Goal: Communication & Community: Participate in discussion

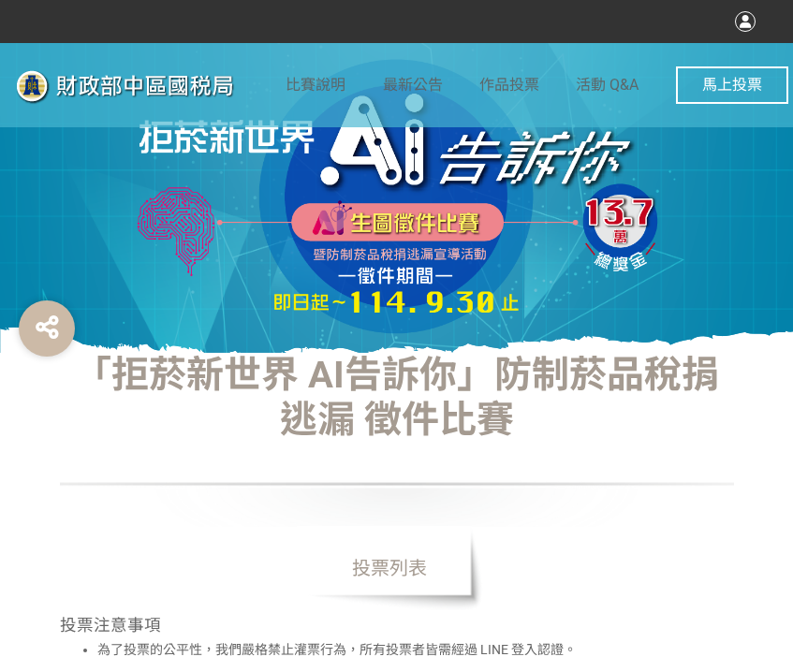
select select "vote"
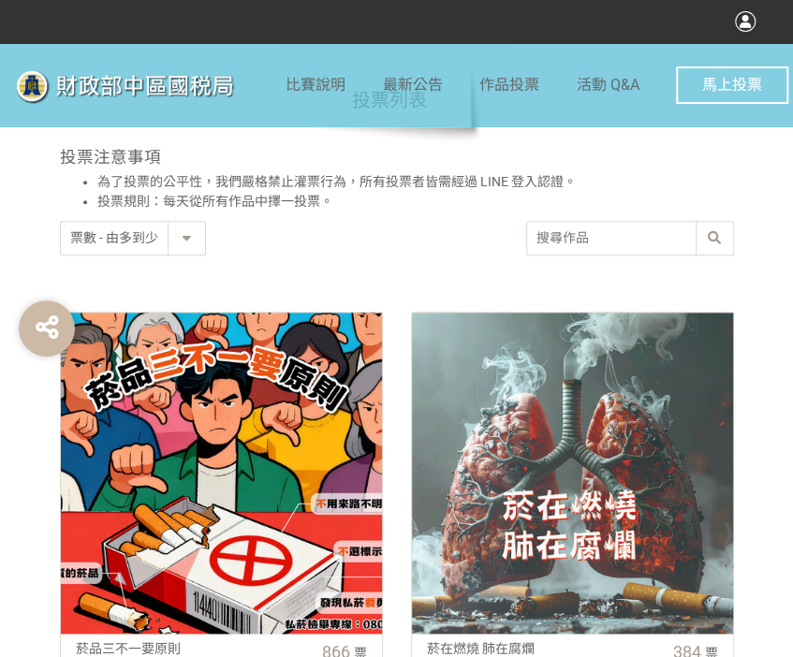
scroll to position [749, 0]
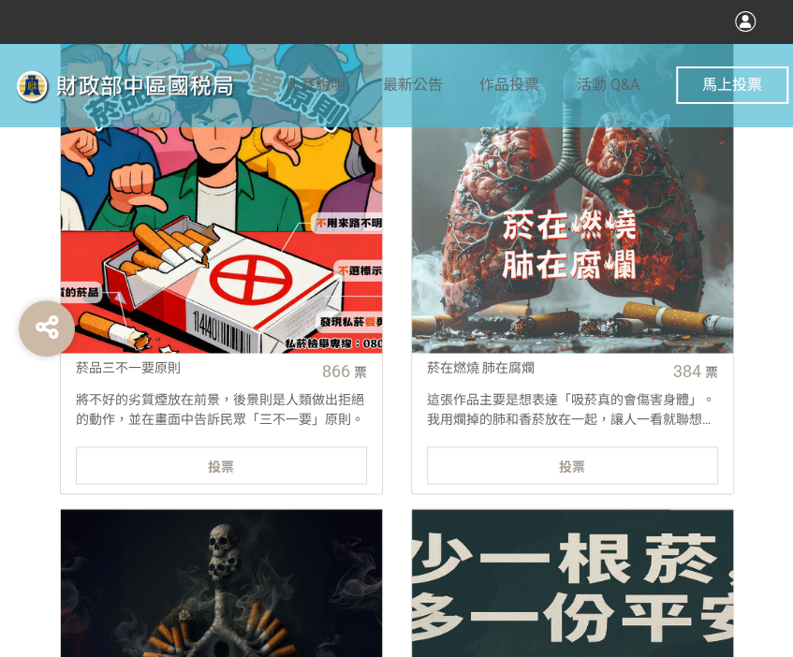
click at [189, 461] on div "投票" at bounding box center [221, 464] width 291 height 37
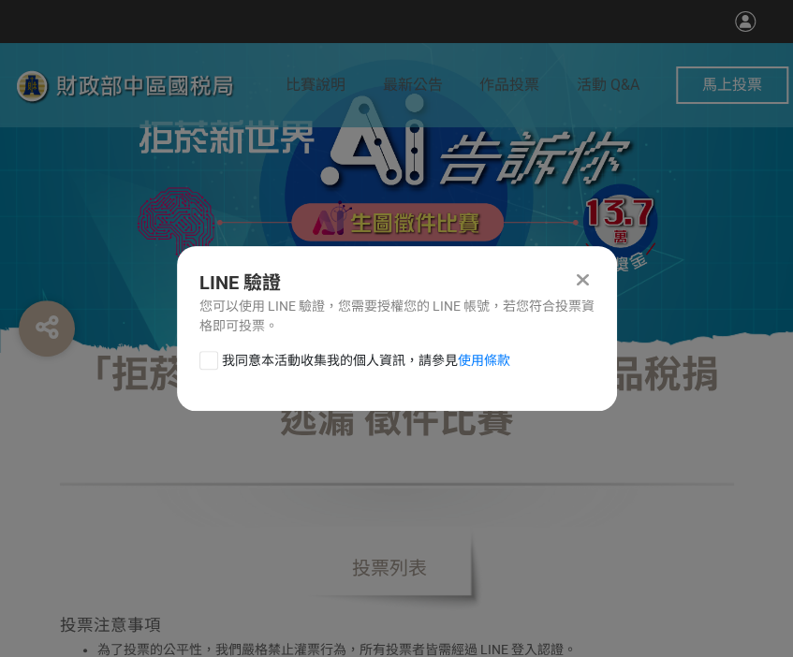
scroll to position [0, 0]
click at [210, 364] on div at bounding box center [208, 360] width 19 height 19
checkbox input "true"
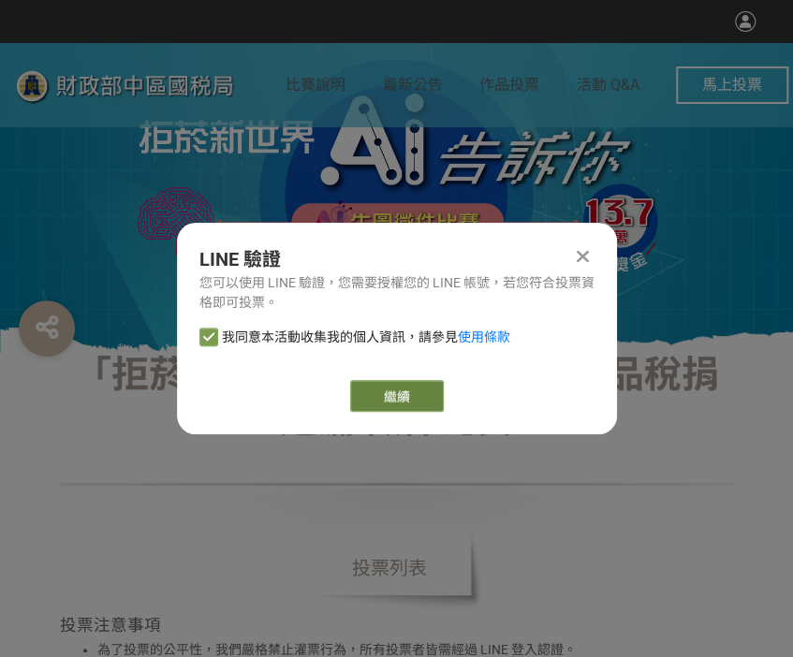
click at [399, 388] on link "繼續" at bounding box center [397, 396] width 94 height 32
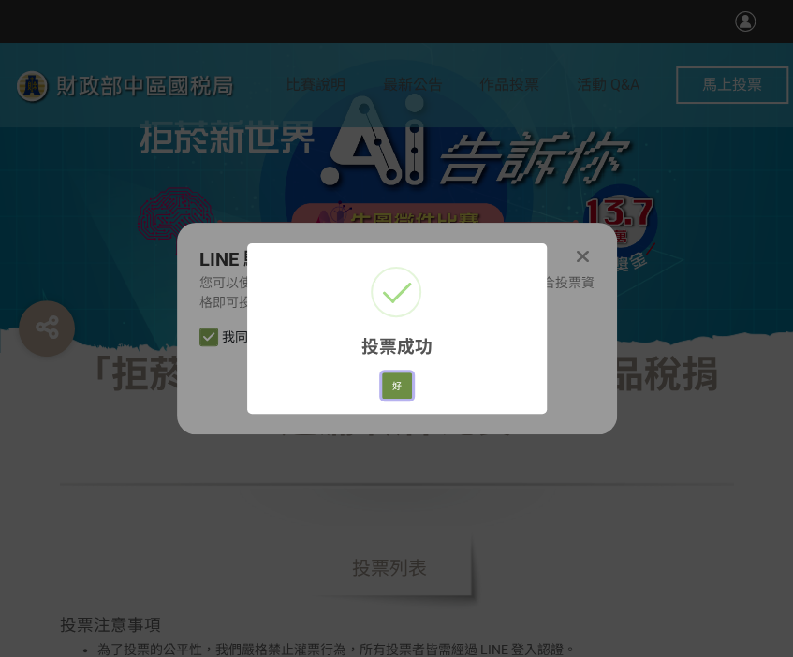
click at [385, 377] on button "好" at bounding box center [397, 385] width 30 height 26
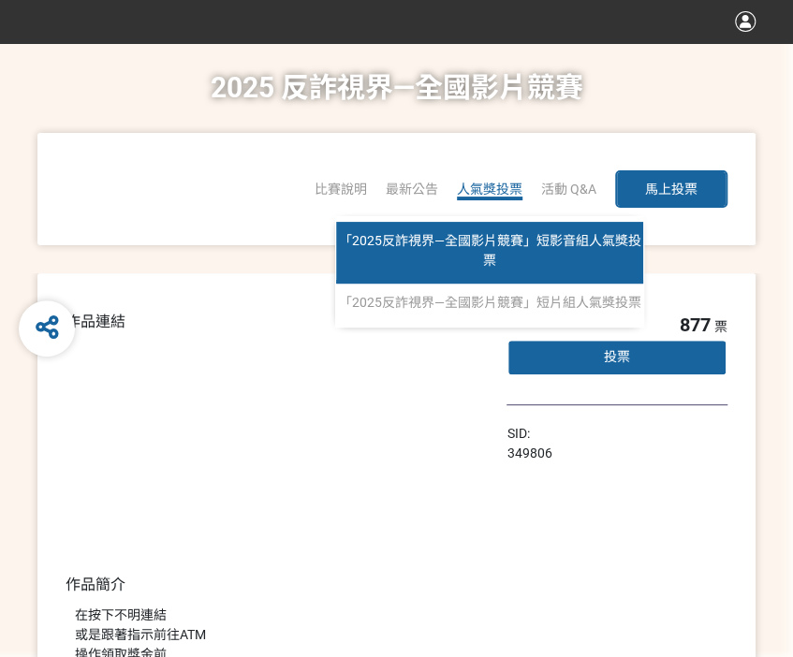
click at [474, 235] on span "「2025反詐視界—全國影片競賽」短影音組人氣獎投票" at bounding box center [490, 250] width 302 height 35
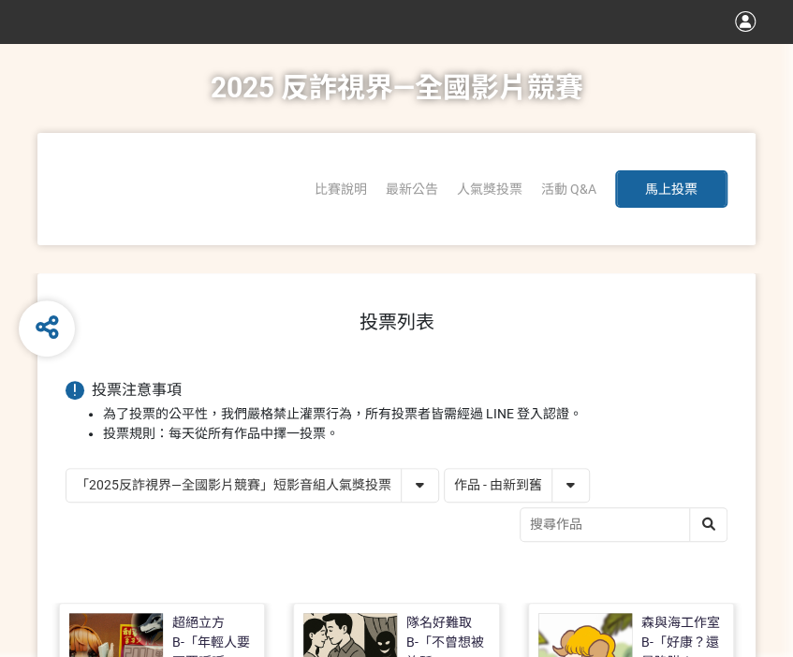
click at [489, 492] on select "作品 - 由新到舊 作品 - 由舊到新 票數 - 由多到少 票數 - 由少到多" at bounding box center [517, 485] width 144 height 33
select select "vote"
click at [445, 469] on select "作品 - 由新到舊 作品 - 由舊到新 票數 - 由多到少 票數 - 由少到多" at bounding box center [517, 485] width 144 height 33
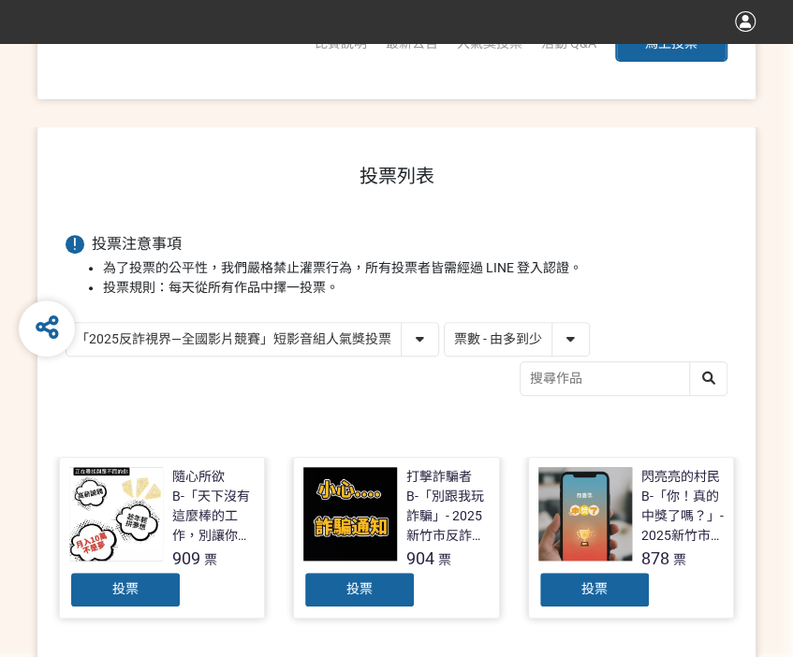
scroll to position [374, 0]
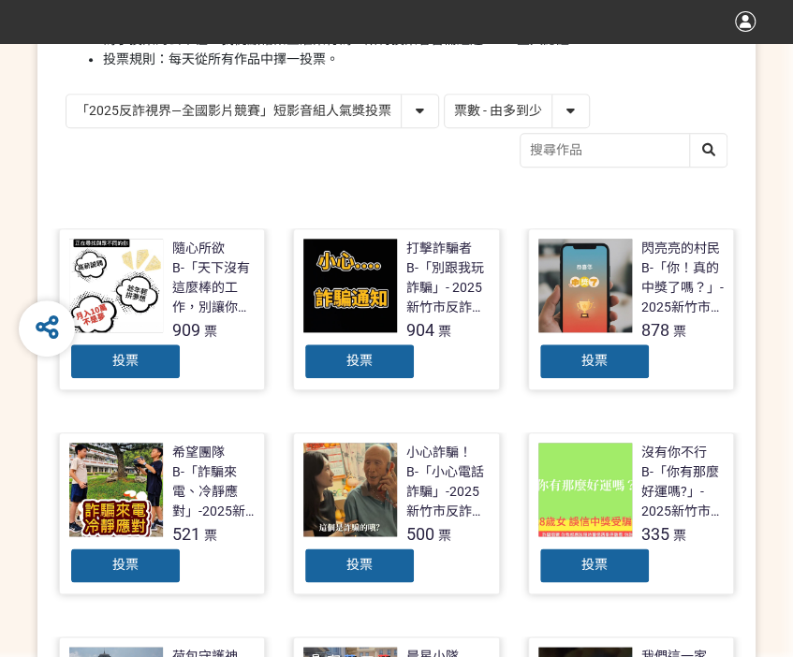
click at [372, 366] on div "投票" at bounding box center [359, 361] width 112 height 37
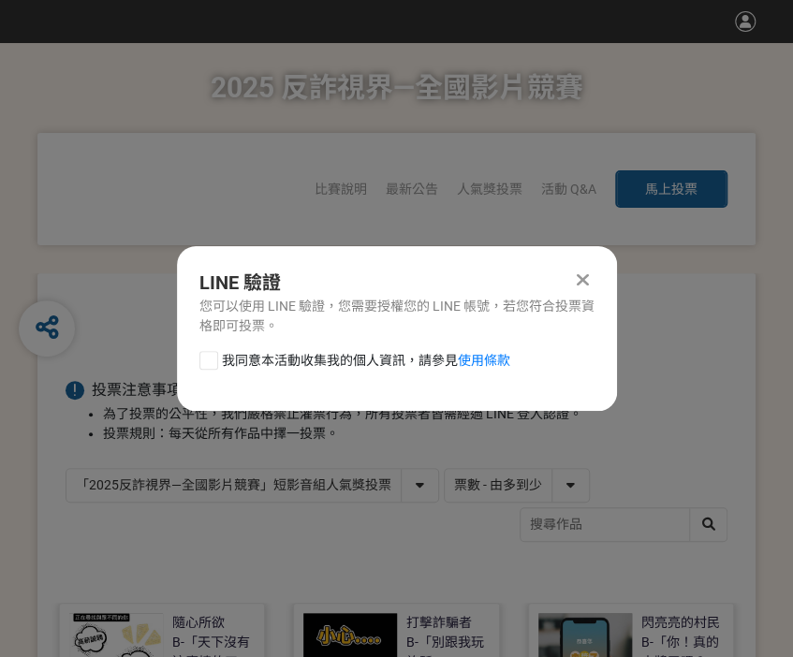
click at [209, 363] on div at bounding box center [208, 360] width 19 height 19
checkbox input "true"
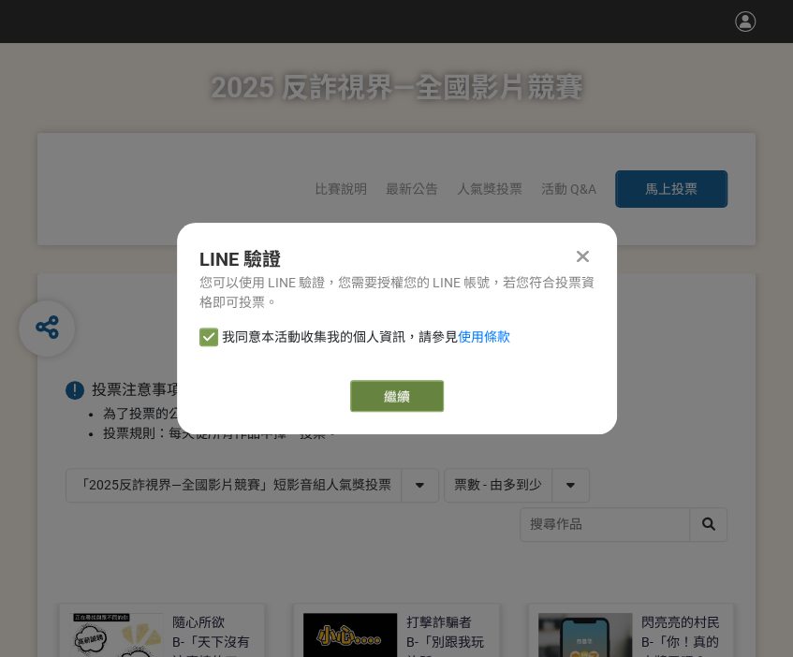
click at [382, 387] on link "繼續" at bounding box center [397, 396] width 94 height 32
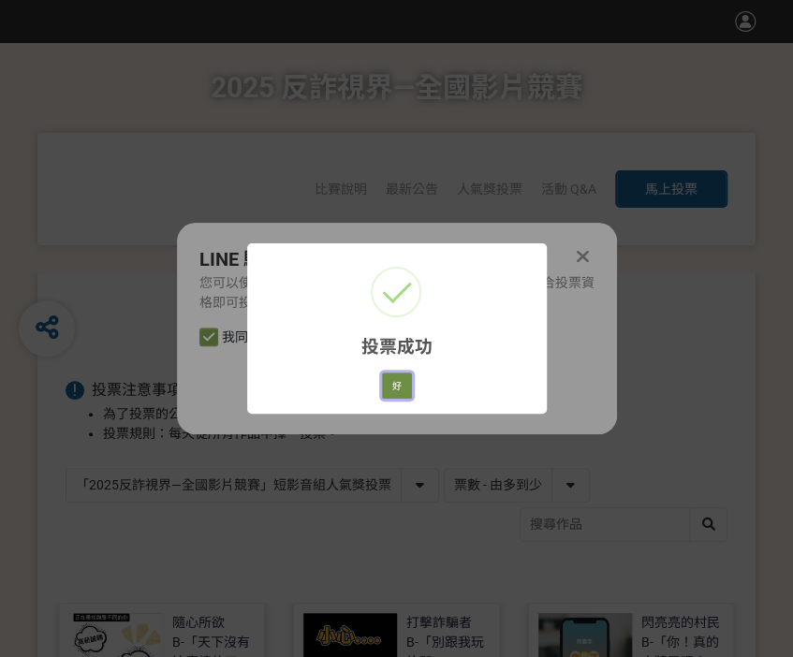
click at [386, 387] on button "好" at bounding box center [397, 385] width 30 height 26
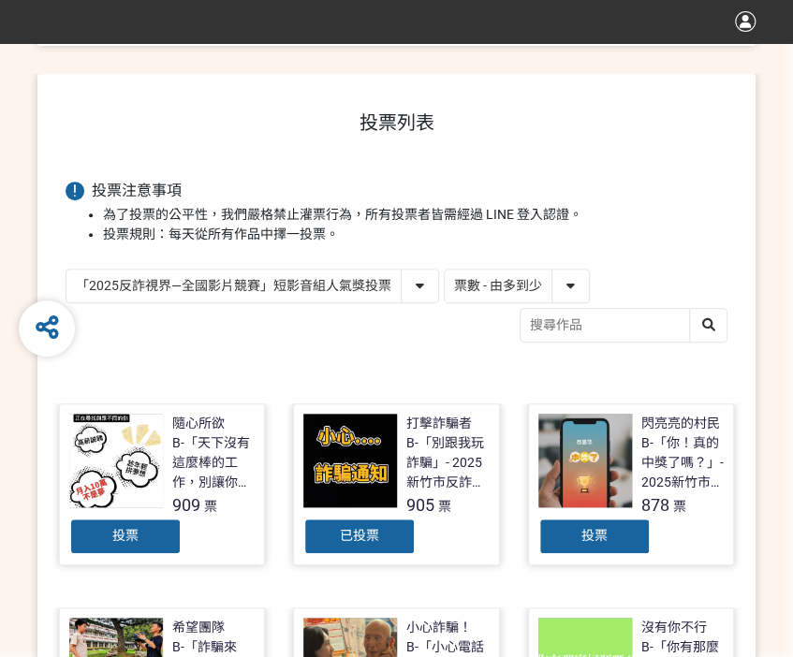
scroll to position [288, 0]
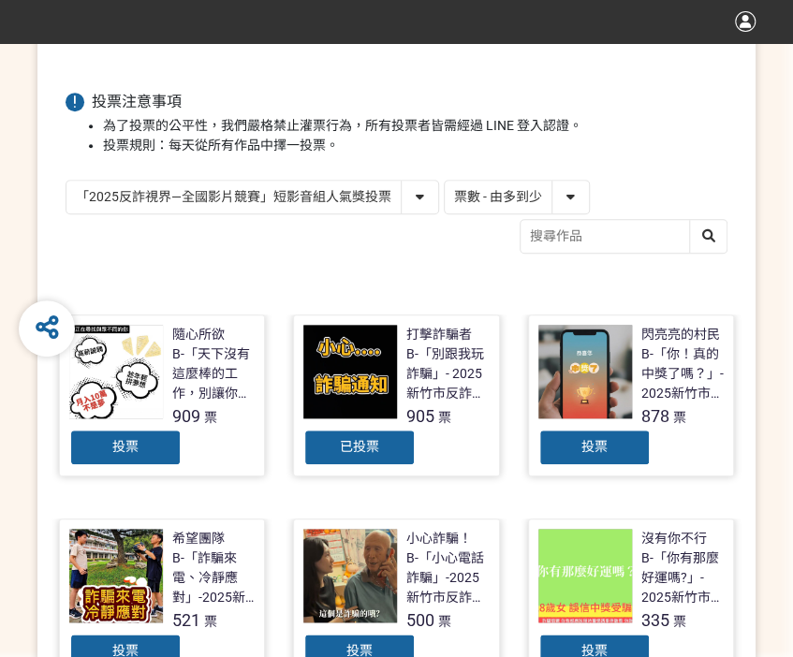
click at [297, 197] on select "「2025反詐視界—全國影片競賽」短影音組人氣獎投票 「2025反詐視界—全國影片競賽」短片組人氣獎投票" at bounding box center [252, 197] width 372 height 33
select select "13146"
click at [66, 181] on select "「2025反詐視界—全國影片競賽」短影音組人氣獎投票 「2025反詐視界—全國影片競賽」短片組人氣獎投票" at bounding box center [252, 197] width 372 height 33
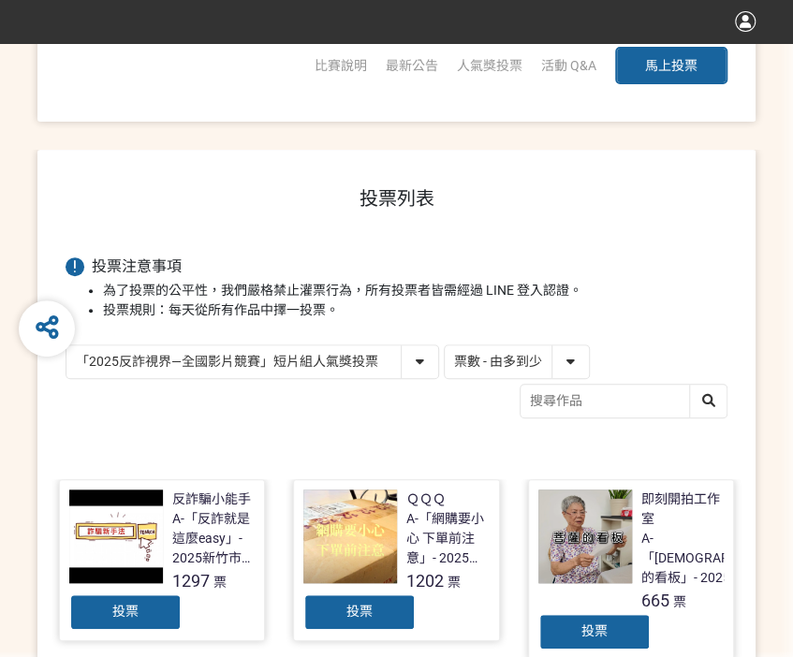
scroll to position [374, 0]
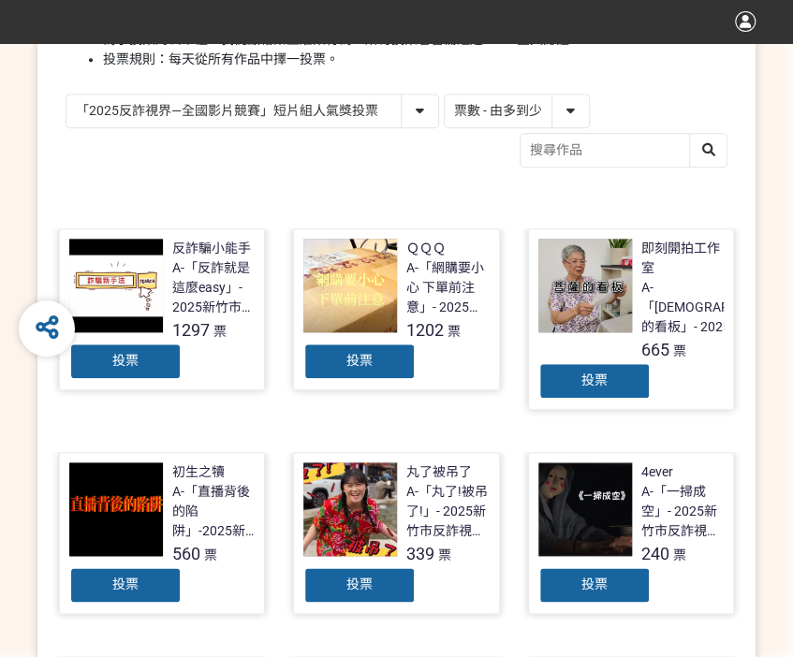
click at [334, 351] on div "投票" at bounding box center [359, 361] width 112 height 37
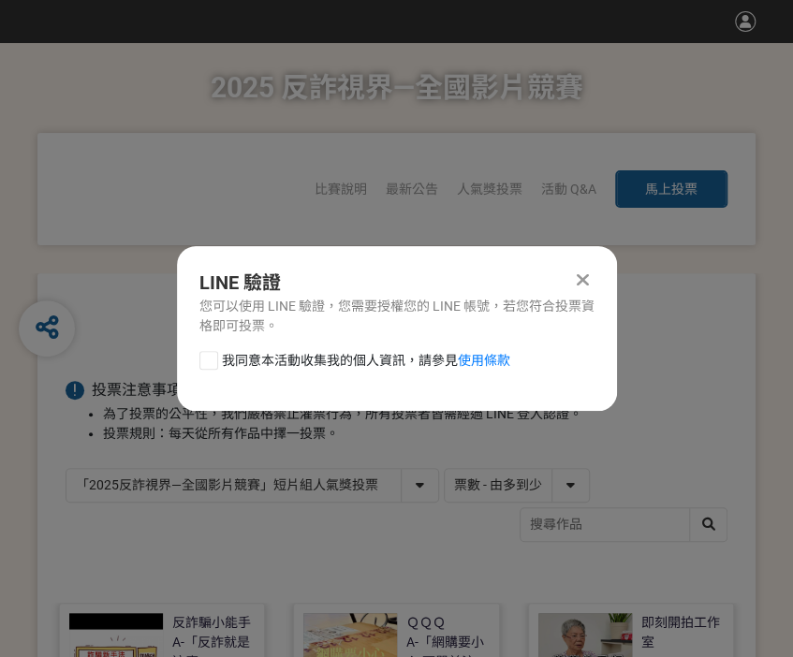
click at [202, 351] on div at bounding box center [208, 360] width 19 height 19
checkbox input "true"
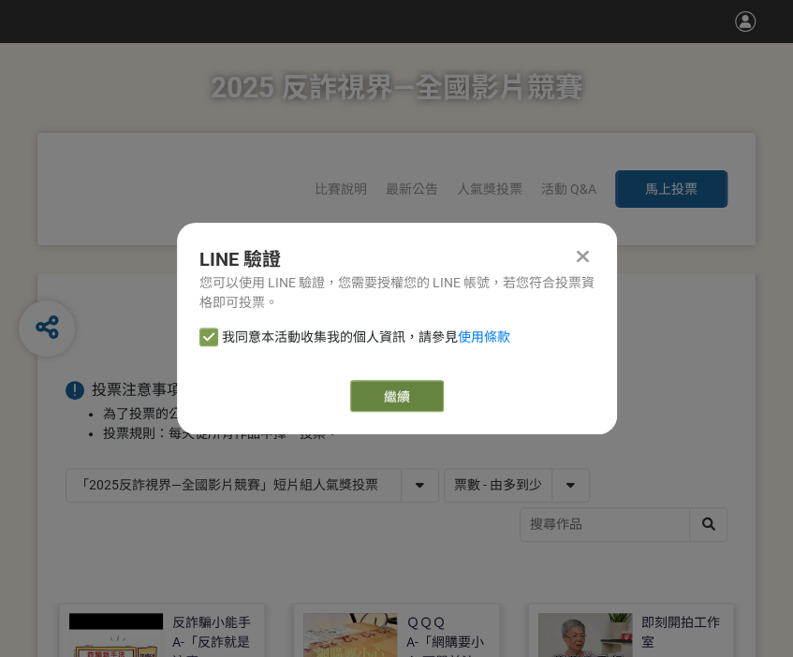
click at [390, 383] on link "繼續" at bounding box center [397, 396] width 94 height 32
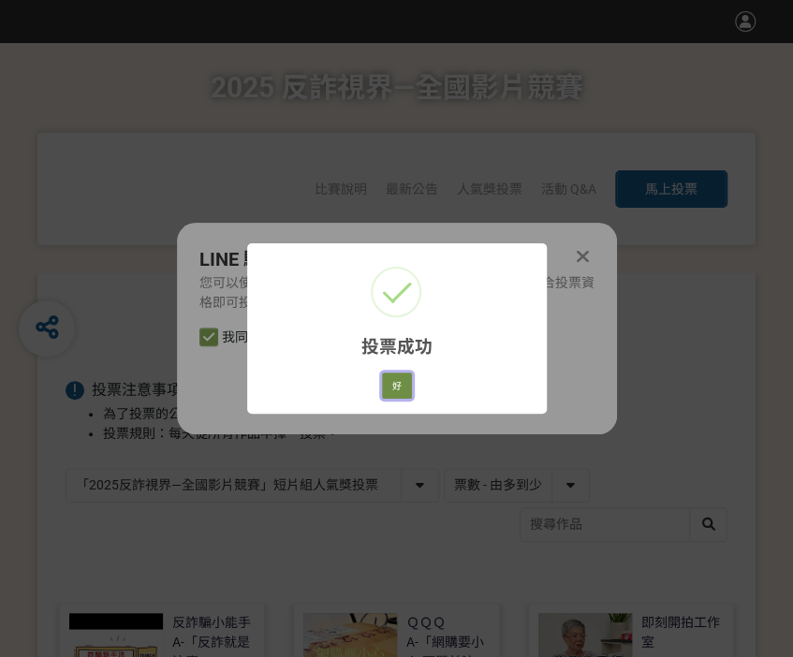
click at [404, 389] on button "好" at bounding box center [397, 385] width 30 height 26
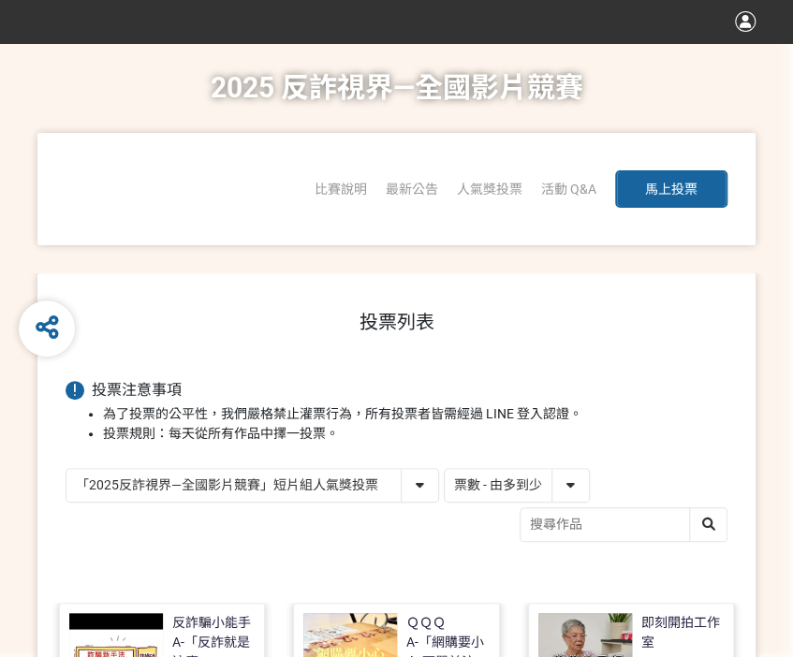
scroll to position [288, 0]
